Goal: Find specific page/section: Find specific page/section

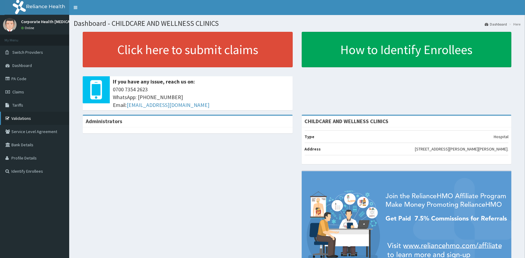
click at [26, 117] on link "Validations" at bounding box center [34, 118] width 69 height 13
click at [23, 118] on link "Validations" at bounding box center [34, 118] width 69 height 13
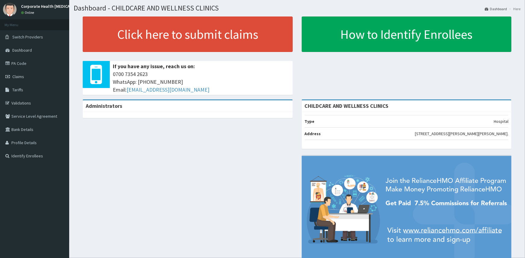
scroll to position [38, 0]
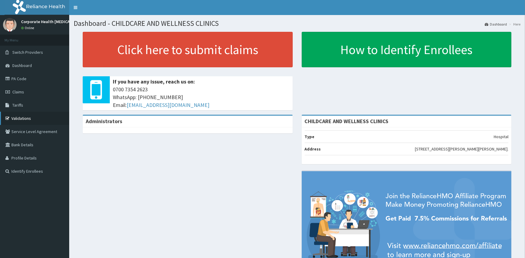
click at [40, 121] on link "Validations" at bounding box center [34, 118] width 69 height 13
